Goal: Task Accomplishment & Management: Manage account settings

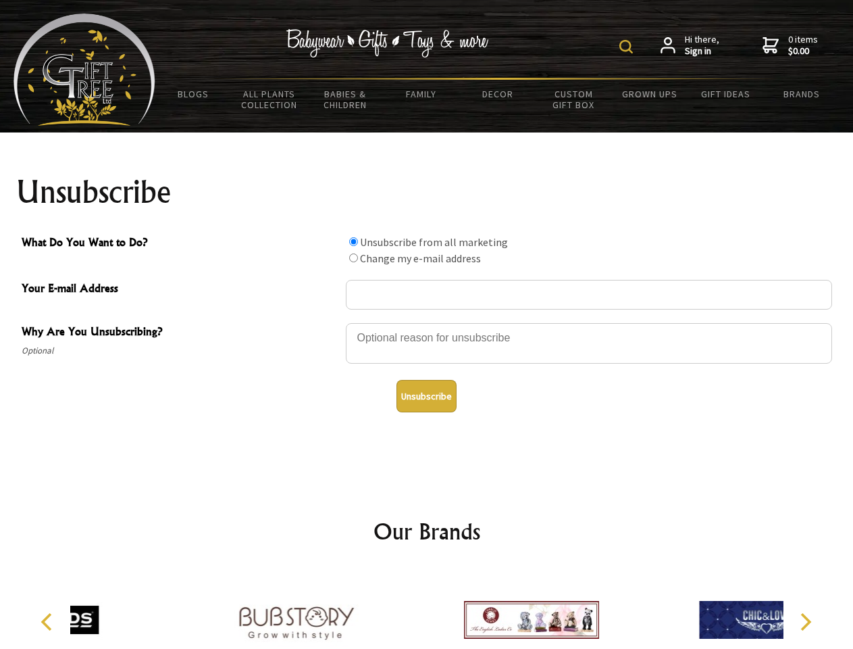
click at [628, 47] on img at bounding box center [627, 47] width 14 height 14
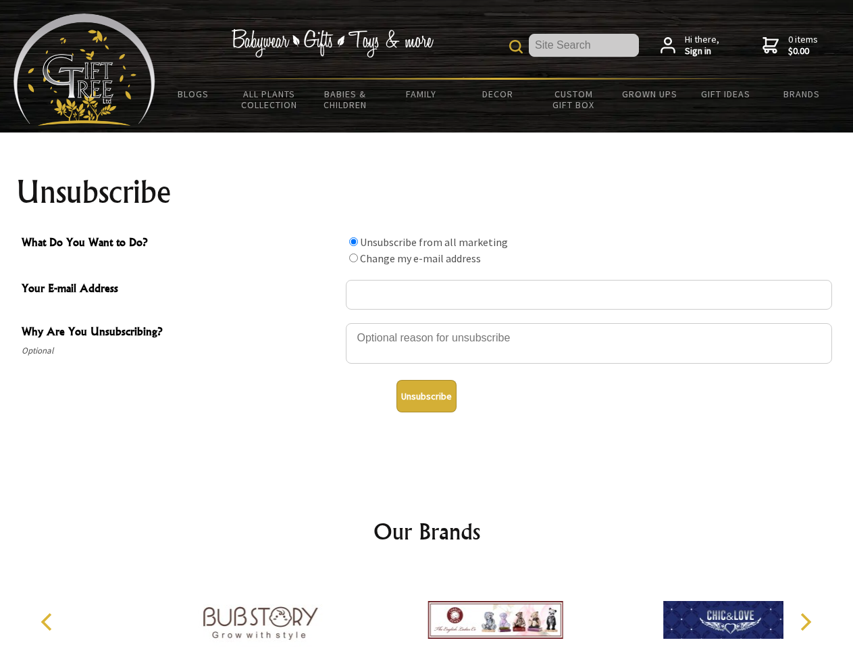
click at [427, 322] on div at bounding box center [589, 345] width 487 height 47
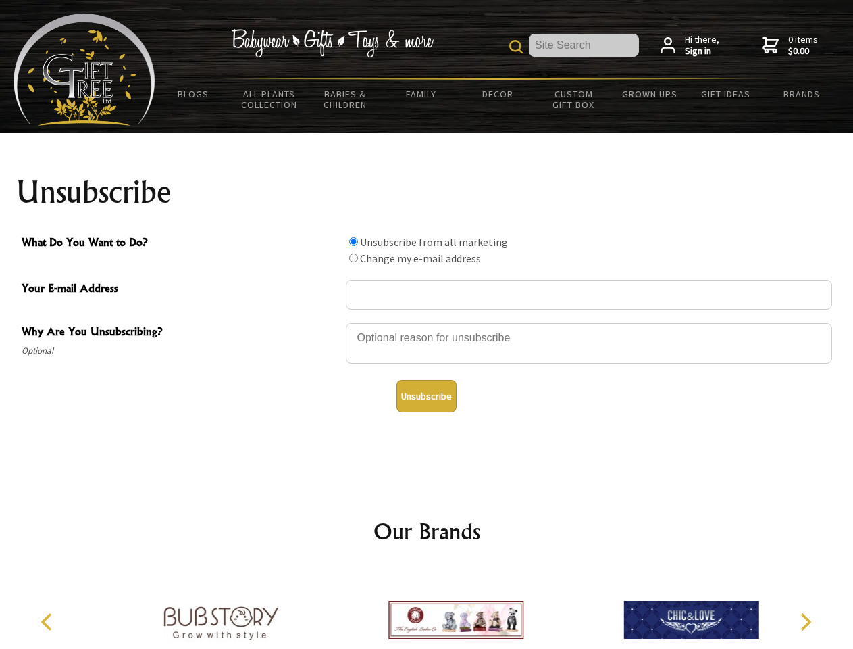
click at [353, 241] on input "What Do You Want to Do?" at bounding box center [353, 241] width 9 height 9
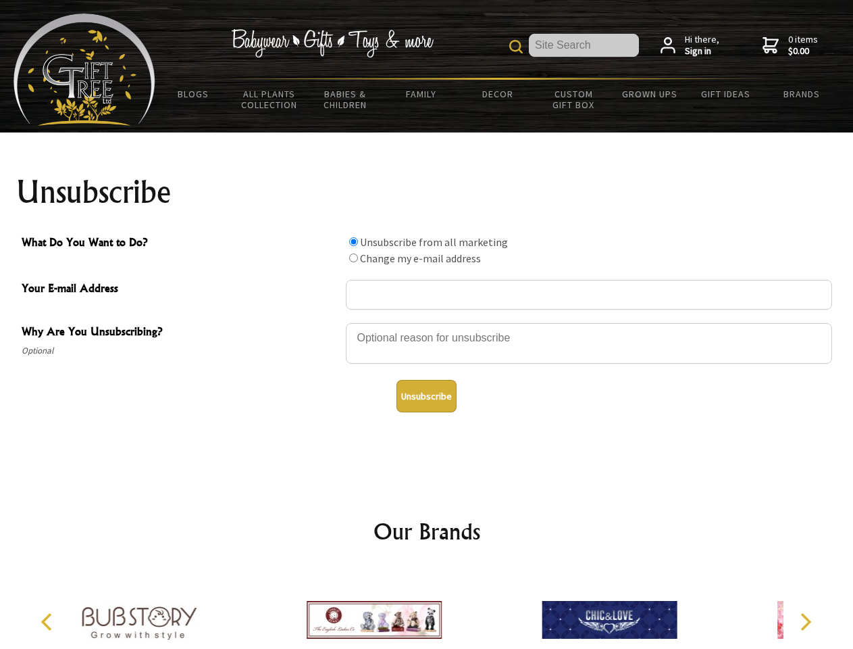
click at [353, 257] on input "What Do You Want to Do?" at bounding box center [353, 257] width 9 height 9
radio input "true"
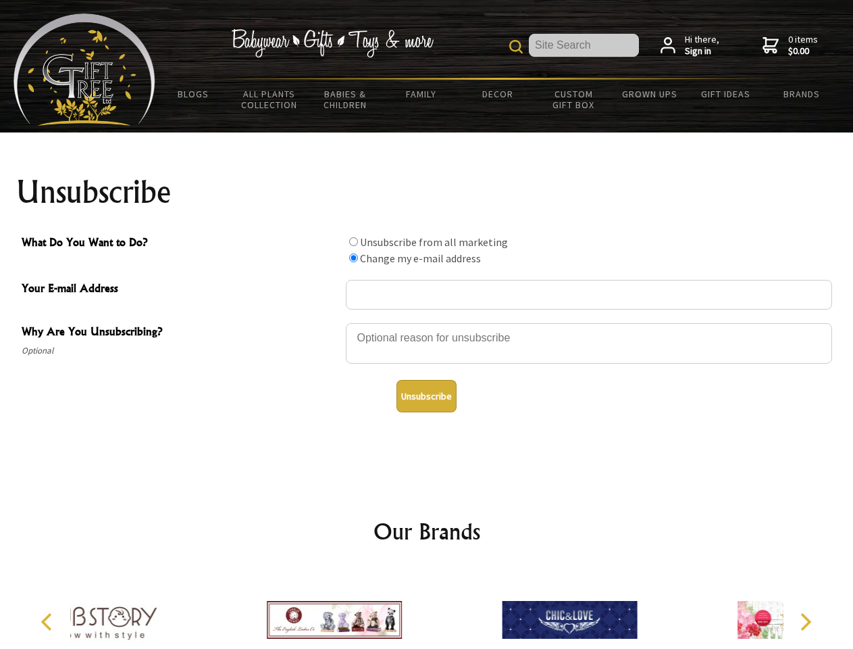
click at [426, 396] on button "Unsubscribe" at bounding box center [427, 396] width 60 height 32
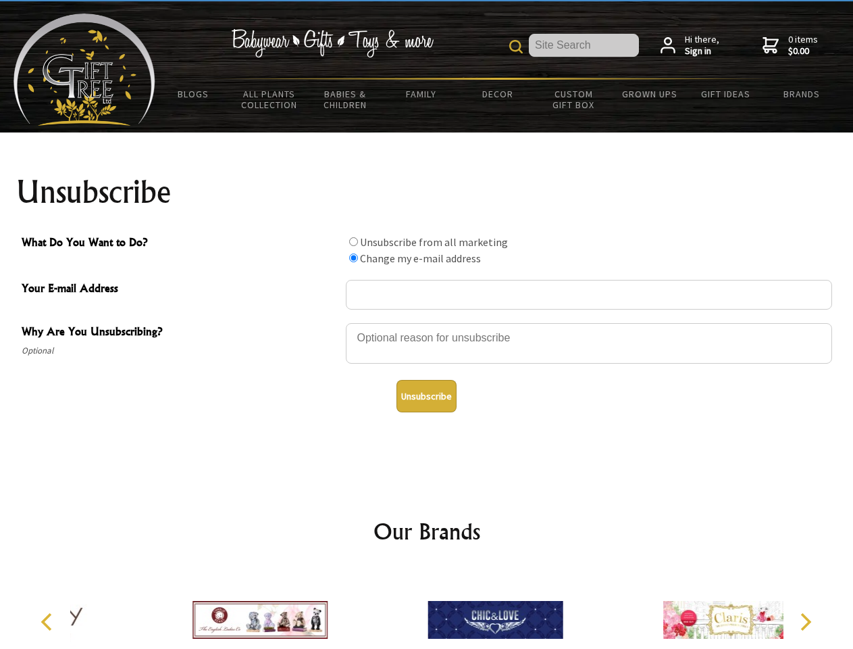
click at [427, 609] on div at bounding box center [495, 621] width 235 height 105
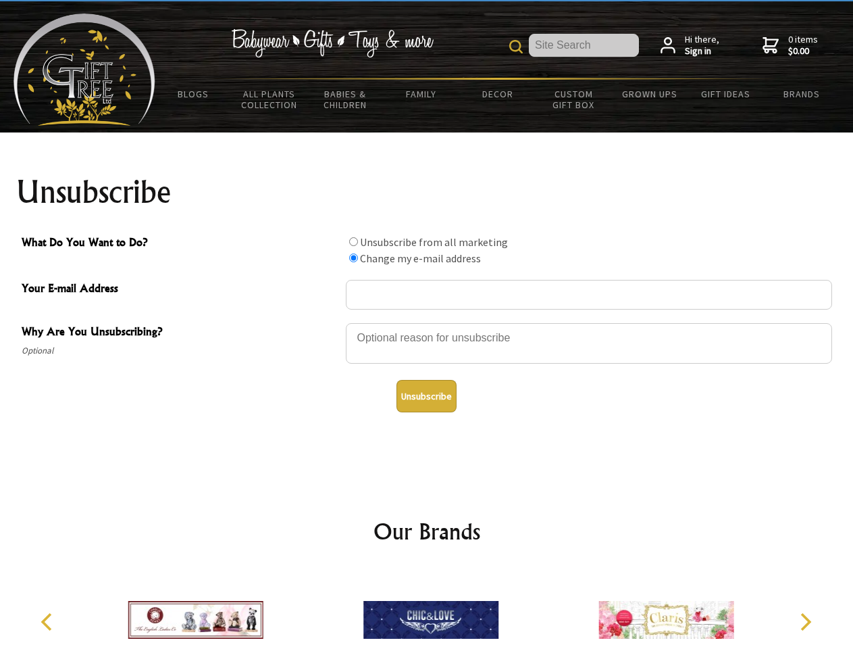
click at [49, 622] on icon "Previous" at bounding box center [48, 622] width 18 height 18
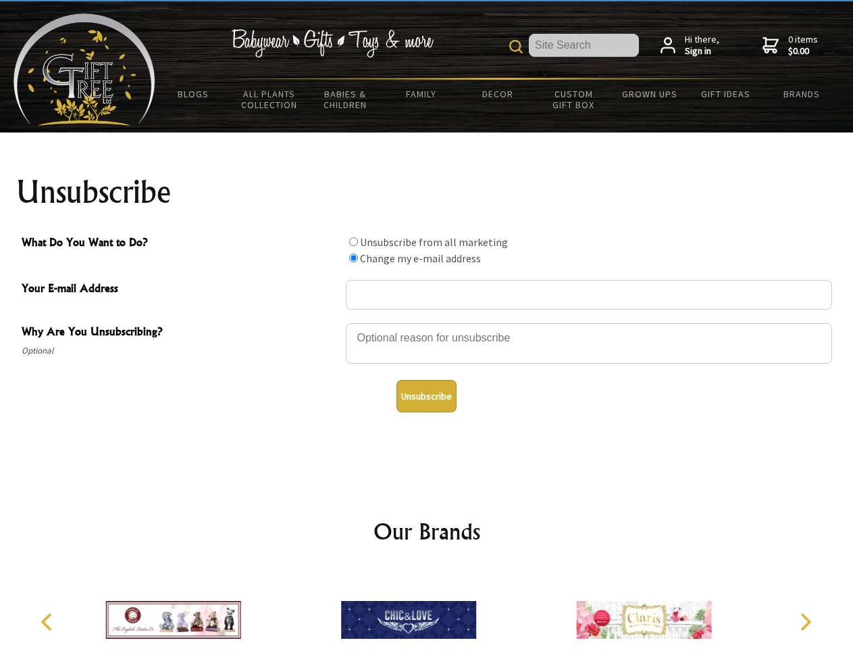
click at [805, 622] on icon "Next" at bounding box center [805, 622] width 18 height 18
